Goal: Transaction & Acquisition: Purchase product/service

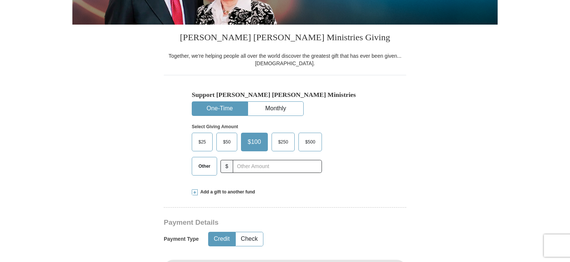
scroll to position [186, 0]
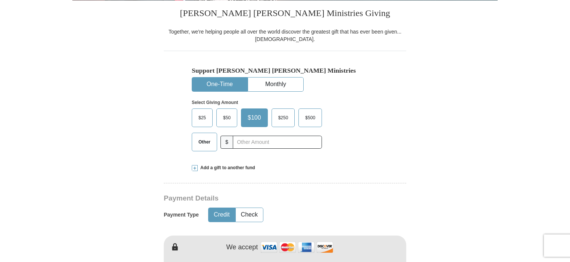
click at [201, 117] on span "$25" at bounding box center [202, 117] width 15 height 11
click at [0, 0] on input "$25" at bounding box center [0, 0] width 0 height 0
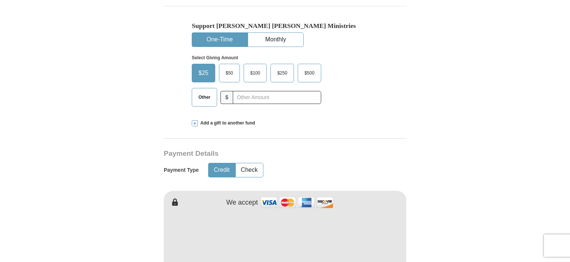
scroll to position [224, 0]
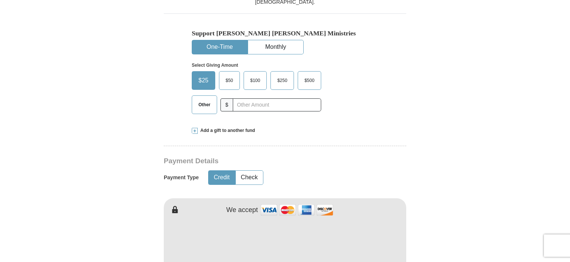
click at [226, 79] on span "$50" at bounding box center [229, 80] width 15 height 11
click at [0, 0] on input "$50" at bounding box center [0, 0] width 0 height 0
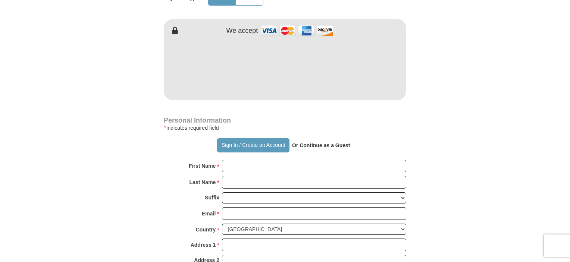
scroll to position [447, 0]
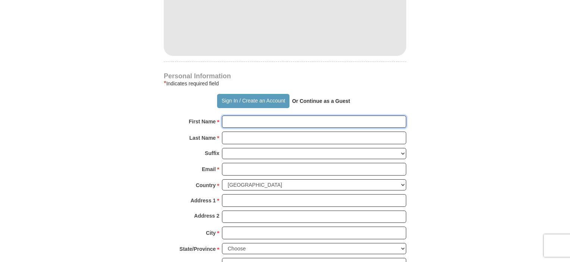
click at [312, 117] on input "First Name *" at bounding box center [314, 122] width 184 height 13
type input "[PERSON_NAME]"
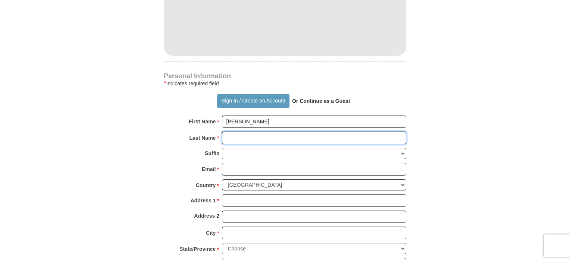
type input "hall"
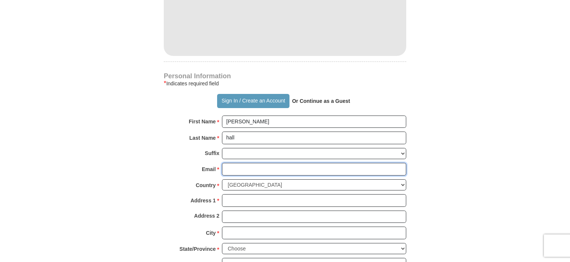
type input "[EMAIL_ADDRESS][DOMAIN_NAME]"
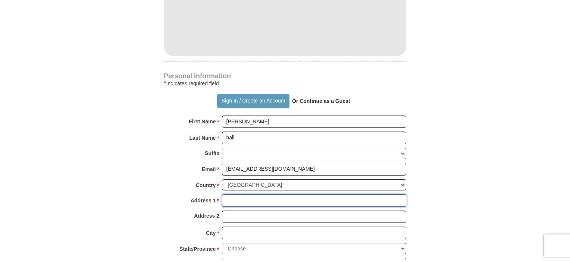
type input "[STREET_ADDRESS]"
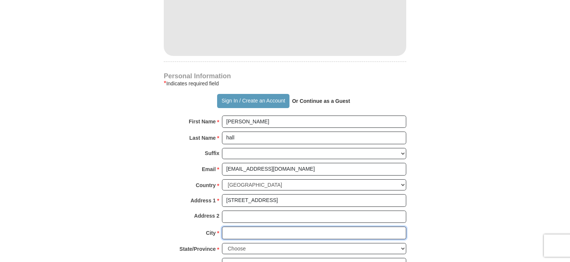
type input "harmony"
select select "NC"
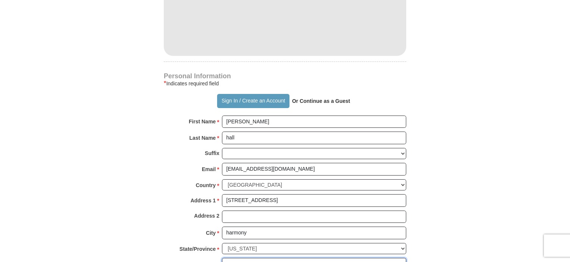
type input "28634-9104"
type input "9803790114"
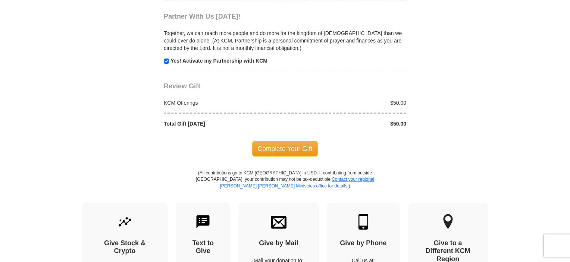
scroll to position [745, 0]
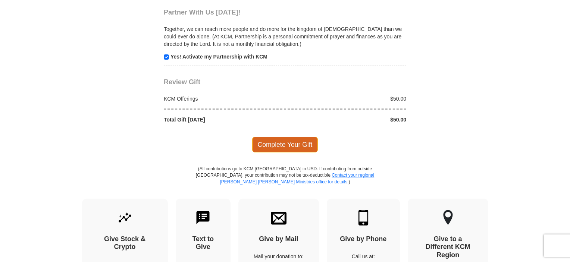
click at [299, 142] on span "Complete Your Gift" at bounding box center [285, 145] width 66 height 16
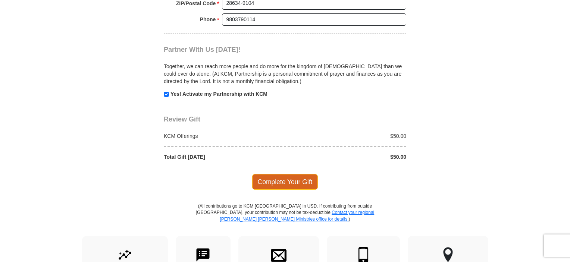
click at [290, 181] on span "Complete Your Gift" at bounding box center [285, 182] width 66 height 16
